Goal: Check status: Check status

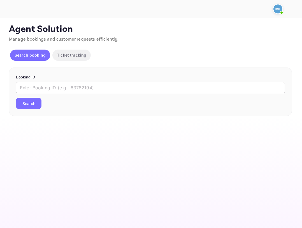
click at [136, 90] on input "text" at bounding box center [150, 87] width 269 height 11
paste input "9BBJtY4nn"
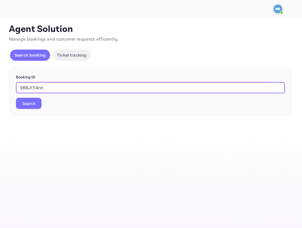
type input "9BBJtY4nn"
click at [16, 98] on button "Search" at bounding box center [28, 103] width 25 height 11
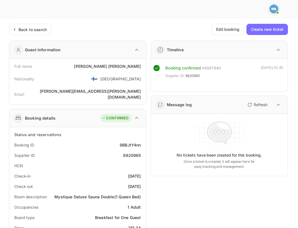
click at [137, 152] on div "9820965" at bounding box center [132, 155] width 18 height 6
copy div "9820965"
